Goal: Find specific page/section: Find specific page/section

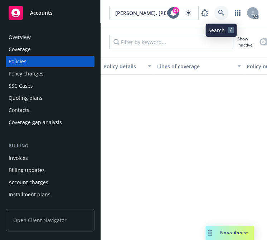
click at [218, 10] on icon at bounding box center [221, 13] width 6 height 6
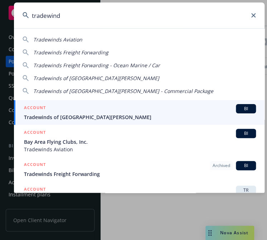
type input "tradewind"
click at [66, 118] on span "Tradewinds of [GEOGRAPHIC_DATA][PERSON_NAME]" at bounding box center [140, 118] width 232 height 8
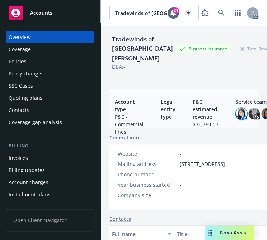
click at [239, 108] on img at bounding box center [241, 113] width 11 height 11
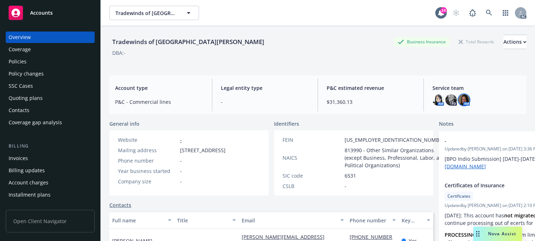
click at [267, 100] on img at bounding box center [463, 99] width 11 height 11
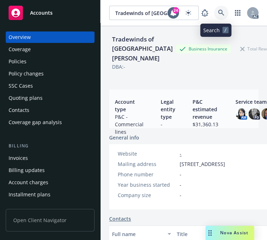
click at [218, 11] on icon at bounding box center [221, 13] width 6 height 6
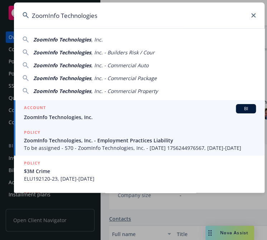
type input "ZoomInfo Technologies"
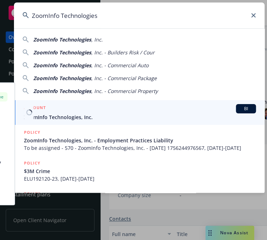
click at [61, 112] on div "ACCOUNT BI" at bounding box center [140, 108] width 232 height 9
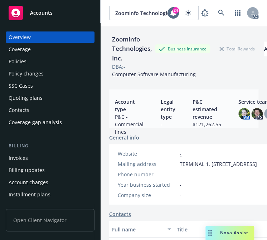
drag, startPoint x: 25, startPoint y: 59, endPoint x: 24, endPoint y: 65, distance: 5.5
click at [25, 59] on div "Policies" at bounding box center [18, 61] width 18 height 11
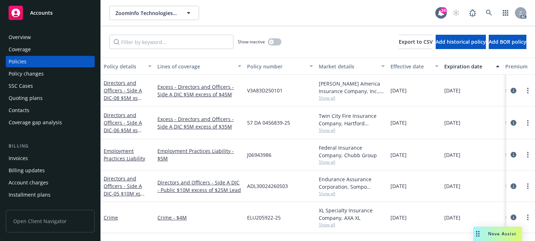
click at [259, 64] on div "Policy number" at bounding box center [276, 67] width 58 height 8
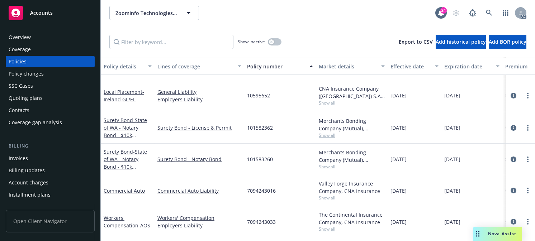
scroll to position [466, 0]
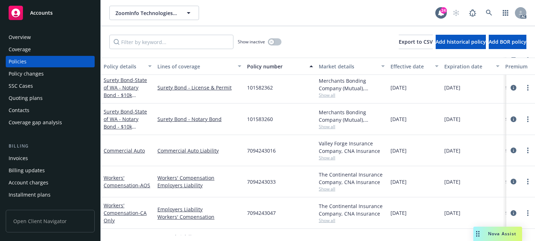
click at [265, 178] on span "7094243033" at bounding box center [261, 182] width 29 height 8
drag, startPoint x: 291, startPoint y: 179, endPoint x: 247, endPoint y: 176, distance: 43.8
click at [247, 176] on div "7094243033" at bounding box center [280, 181] width 72 height 31
copy span "7094243033"
click at [267, 11] on icon at bounding box center [488, 13] width 6 height 6
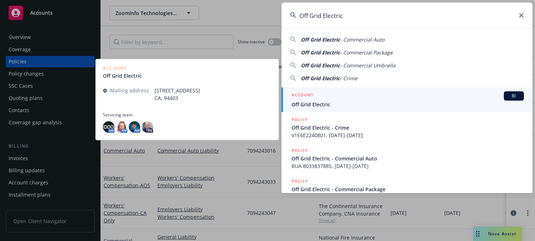
type input "Off Grid Electric"
click at [267, 103] on span "Off Grid Electric" at bounding box center [407, 105] width 232 height 8
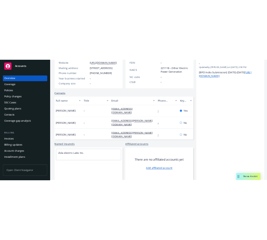
scroll to position [172, 0]
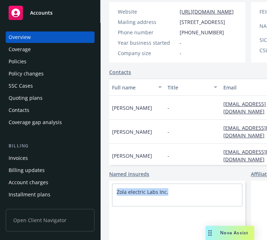
drag, startPoint x: 177, startPoint y: 205, endPoint x: 108, endPoint y: 207, distance: 69.2
click at [108, 207] on div "Off Grid Electric Off Grid Electric 24 AC Off Grid Electric Business Insurance …" at bounding box center [184, 120] width 167 height 240
copy link "Zola electric Labs Inc."
